Goal: Find specific page/section: Find specific page/section

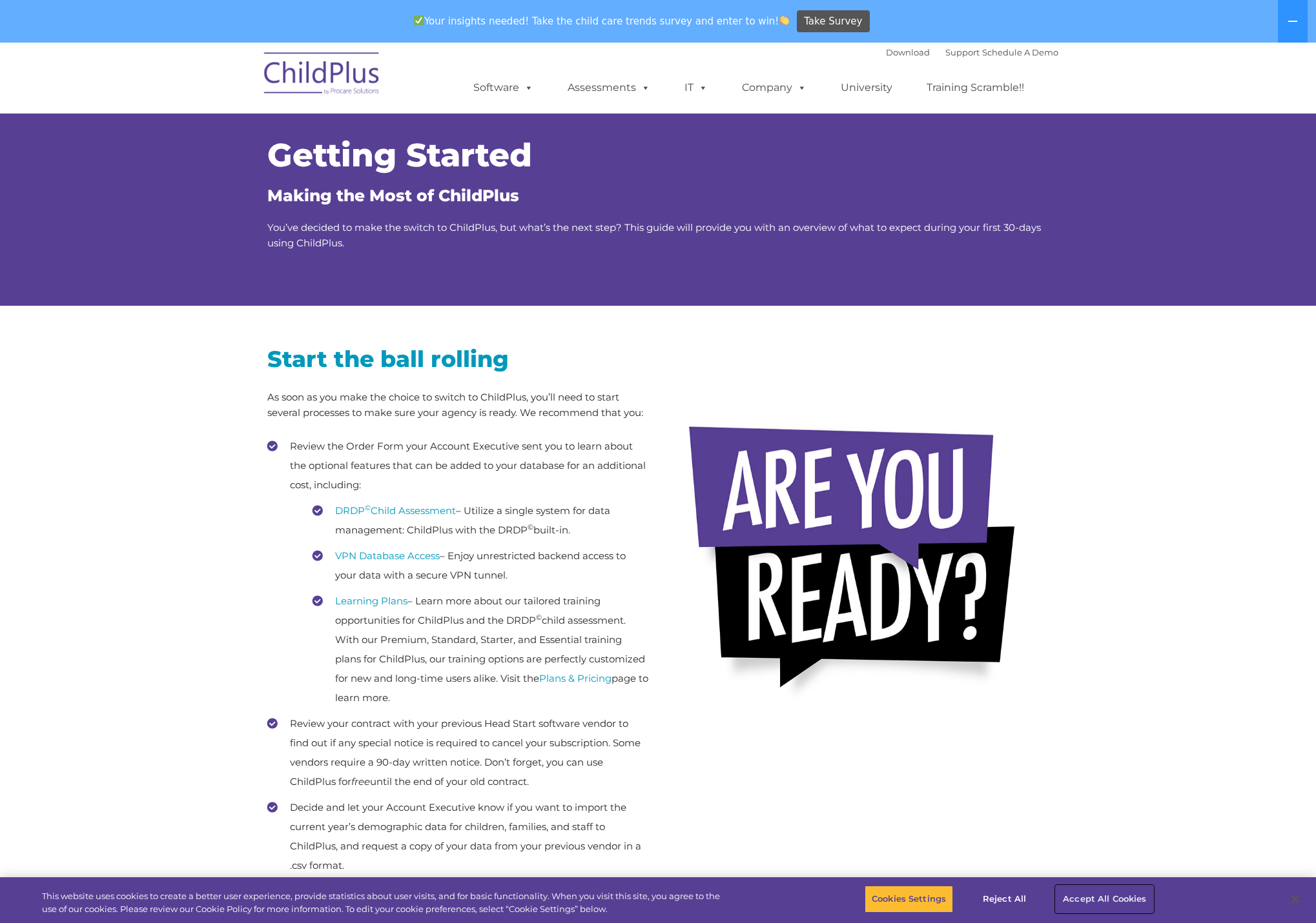
click at [1117, 897] on button "Accept All Cookies" at bounding box center [1104, 899] width 97 height 27
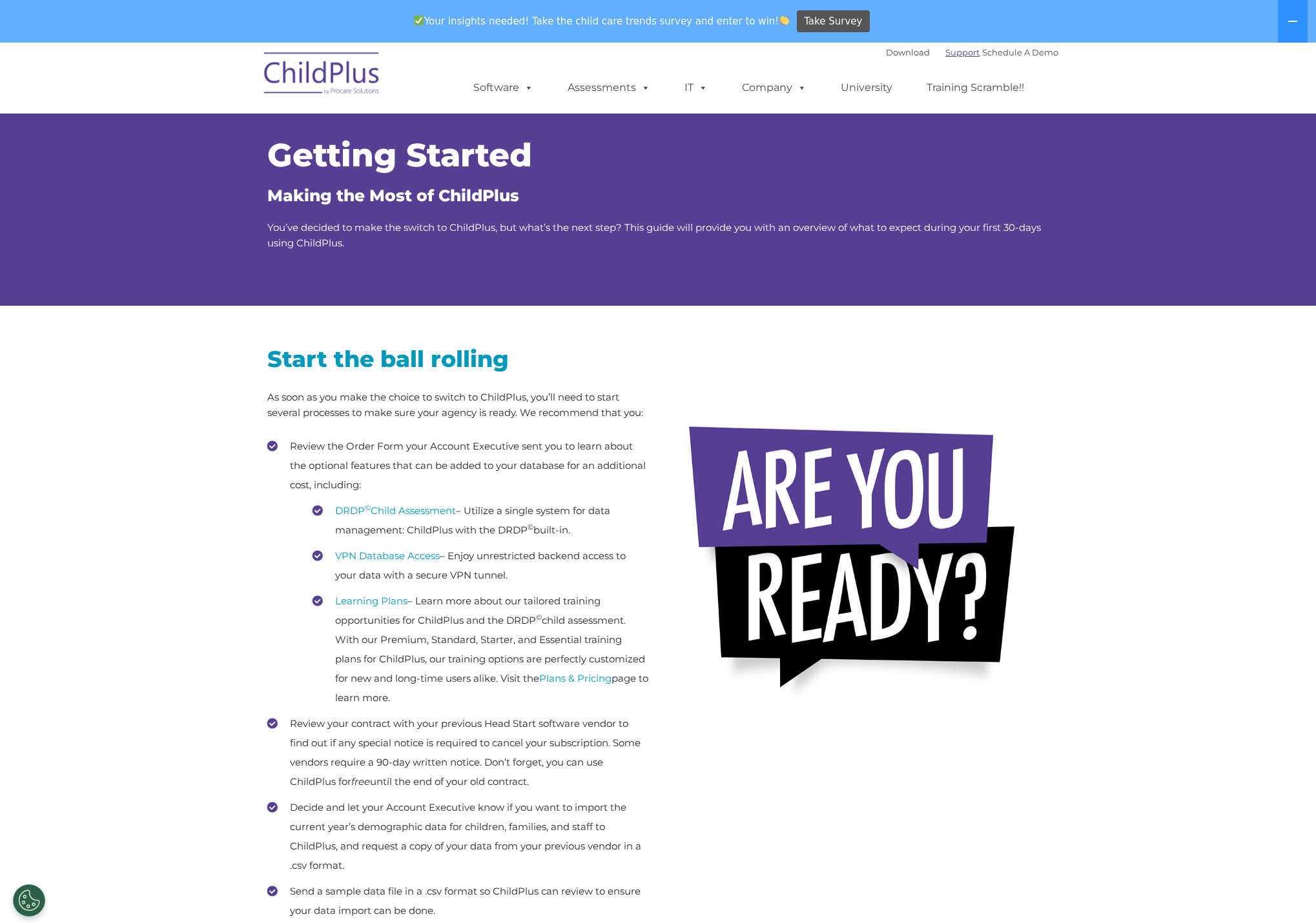
click at [945, 48] on link "Support" at bounding box center [962, 53] width 34 height 11
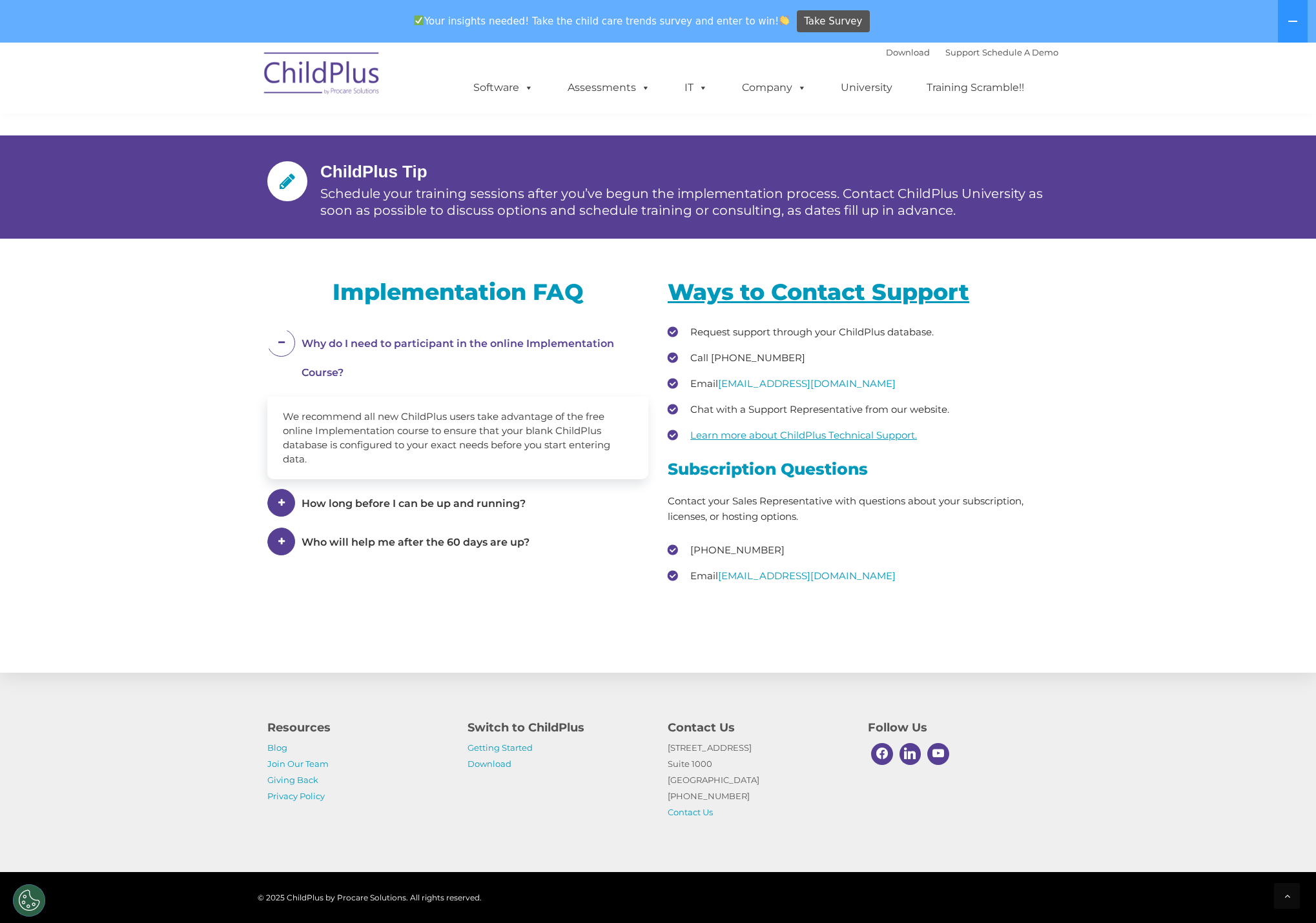
scroll to position [1572, 0]
